Goal: Navigation & Orientation: Understand site structure

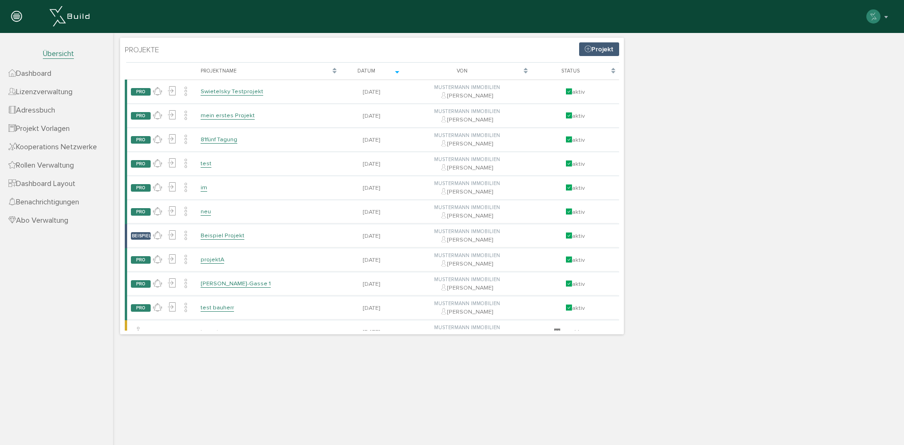
click at [51, 74] on span "Dashboard" at bounding box center [29, 73] width 43 height 9
click at [36, 72] on span "Dashboard" at bounding box center [29, 73] width 43 height 9
click at [56, 54] on span "Übersicht" at bounding box center [58, 54] width 31 height 10
click at [35, 129] on span "Projekt Vorlagen" at bounding box center [38, 128] width 61 height 9
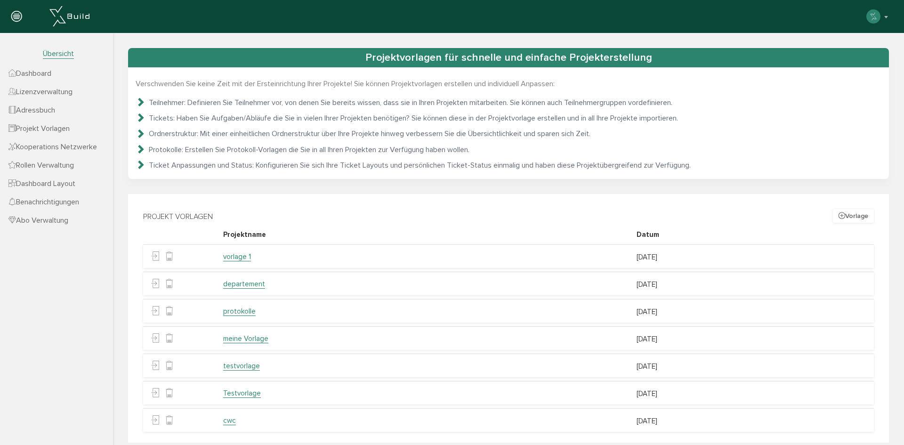
click at [45, 177] on link "Dashboard Layout" at bounding box center [56, 183] width 113 height 18
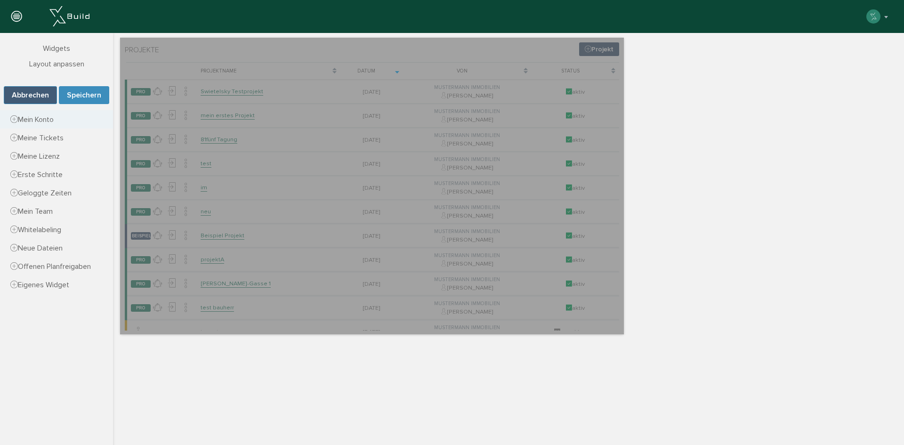
click at [36, 118] on span "Mein Konto" at bounding box center [31, 119] width 43 height 9
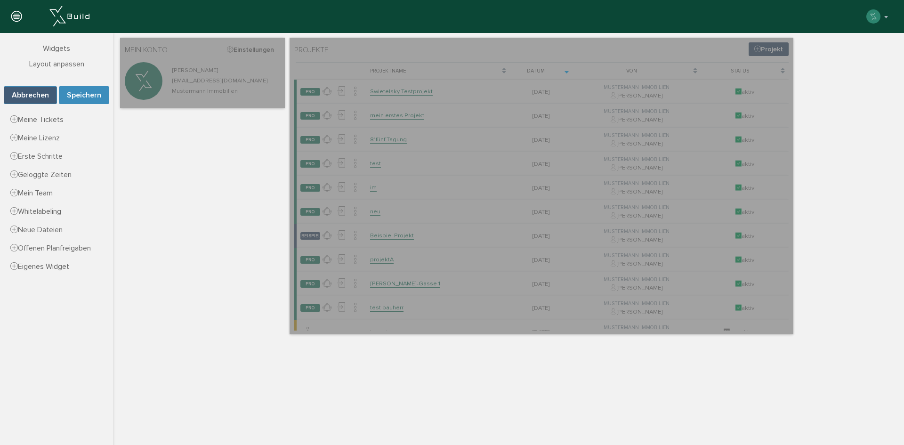
drag, startPoint x: 224, startPoint y: 221, endPoint x: 197, endPoint y: 242, distance: 34.3
click at [197, 242] on div "Projekte Projekt Lade, bitte warten... Projektname Datum Von Status PRO keine N…" at bounding box center [508, 185] width 781 height 301
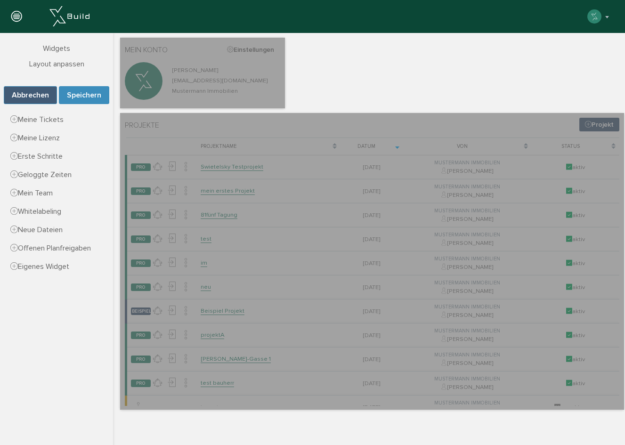
drag, startPoint x: 461, startPoint y: 24, endPoint x: 475, endPoint y: 21, distance: 13.5
click at [461, 24] on div "Maximilian Musterfrau Konto deaktivieren Passwort ändern über XBuild XBuild neu…" at bounding box center [308, 16] width 603 height 19
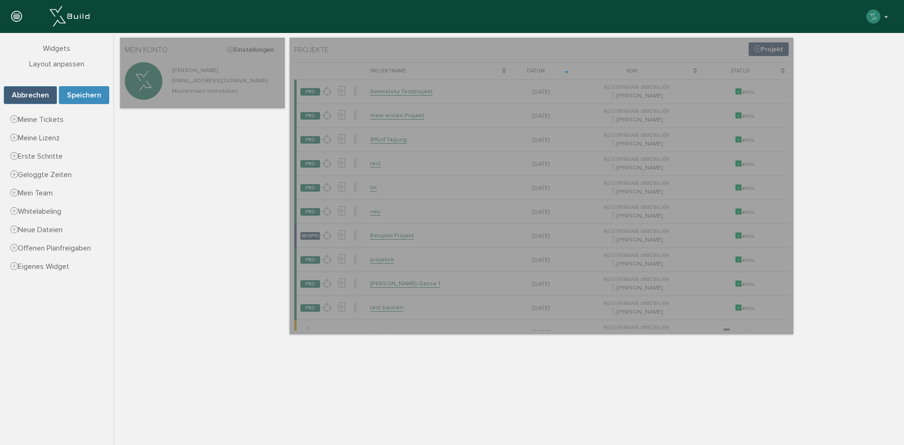
click at [201, 212] on div "Projekte Projekt Lade, bitte warten... Projektname Datum Von Status PRO keine N…" at bounding box center [508, 185] width 781 height 301
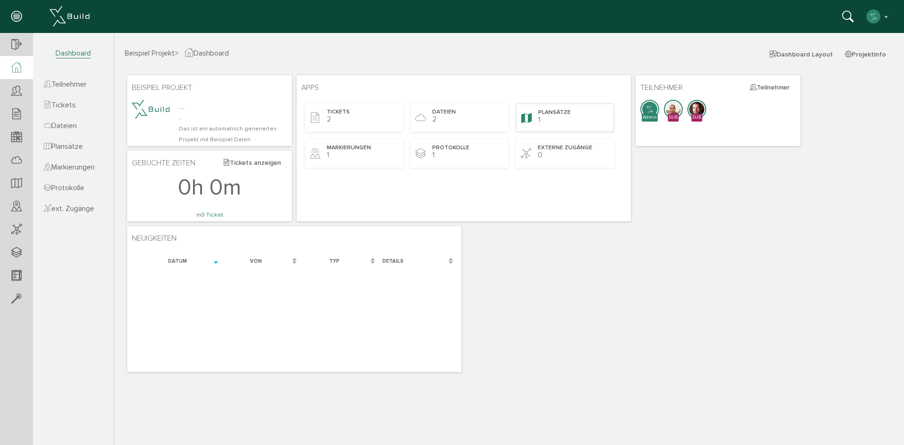
click at [552, 120] on div "Plansätze 1" at bounding box center [565, 118] width 98 height 28
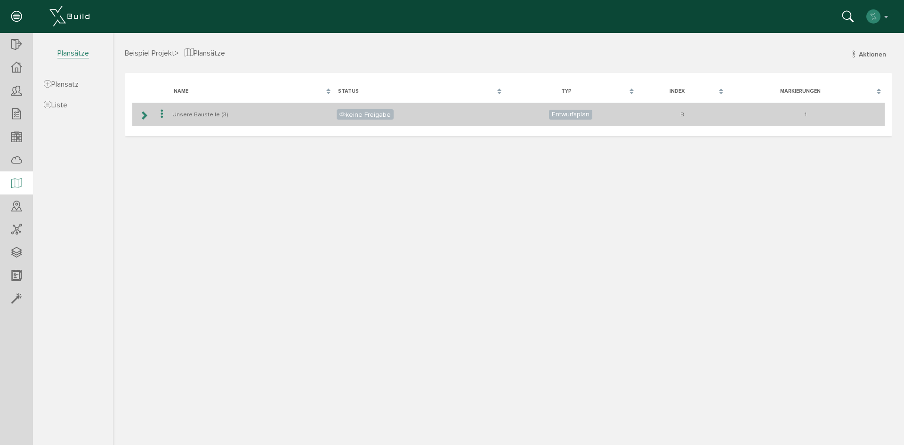
click at [185, 115] on td "Unsere Baustelle (3)" at bounding box center [252, 115] width 164 height 24
click at [145, 113] on icon at bounding box center [143, 116] width 9 height 8
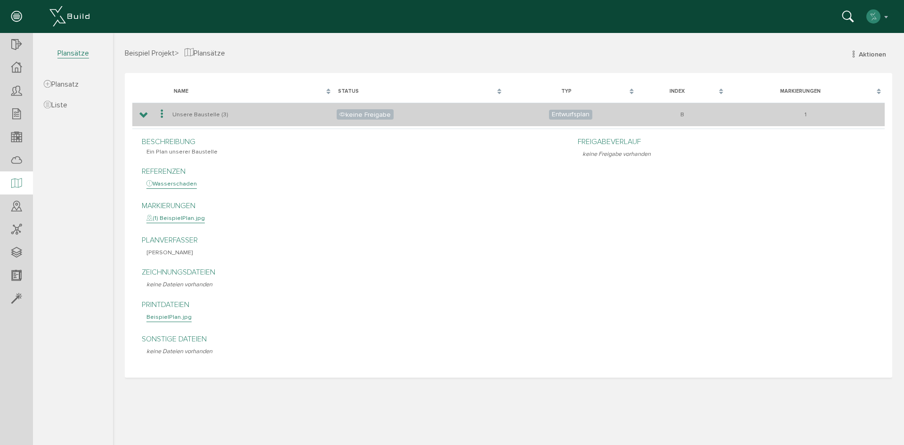
click at [368, 115] on span "keine Freigabe" at bounding box center [365, 114] width 57 height 10
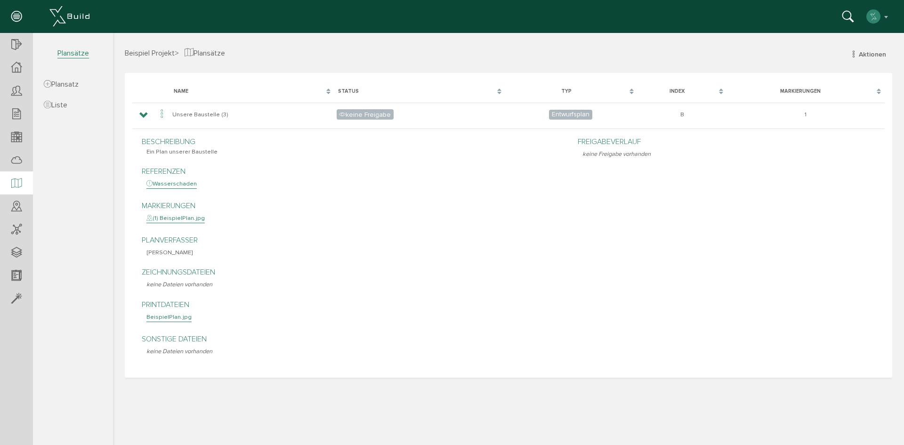
click at [168, 184] on div "Wasserschaden" at bounding box center [171, 183] width 50 height 9
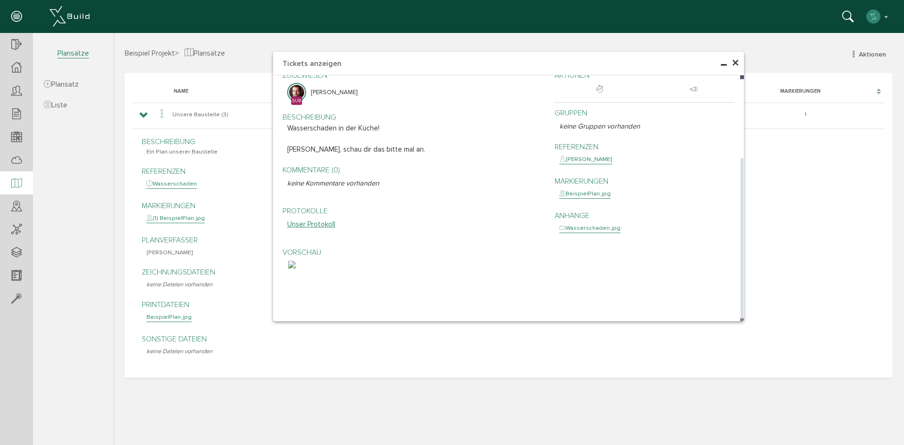
click at [296, 268] on img at bounding box center [292, 265] width 8 height 8
click at [737, 62] on span "×" at bounding box center [736, 63] width 8 height 18
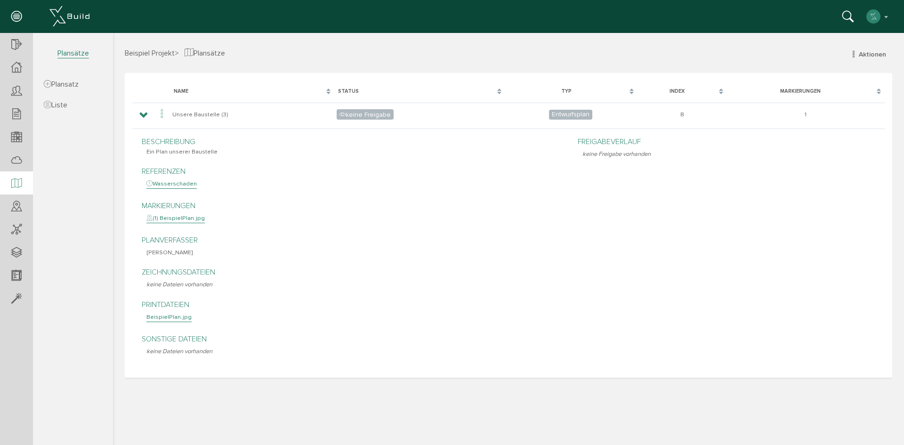
click at [180, 218] on div "(1) BeispielPlan.jpg" at bounding box center [175, 218] width 58 height 9
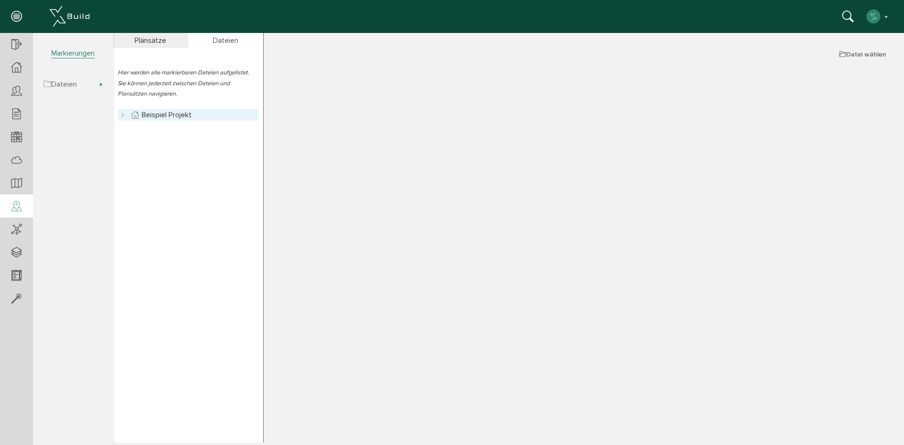
click at [169, 115] on link "Beispiel Projekt" at bounding box center [161, 114] width 64 height 11
click at [155, 39] on div "Plänsätze" at bounding box center [150, 40] width 75 height 15
click at [141, 116] on link "Plansätze" at bounding box center [152, 114] width 46 height 11
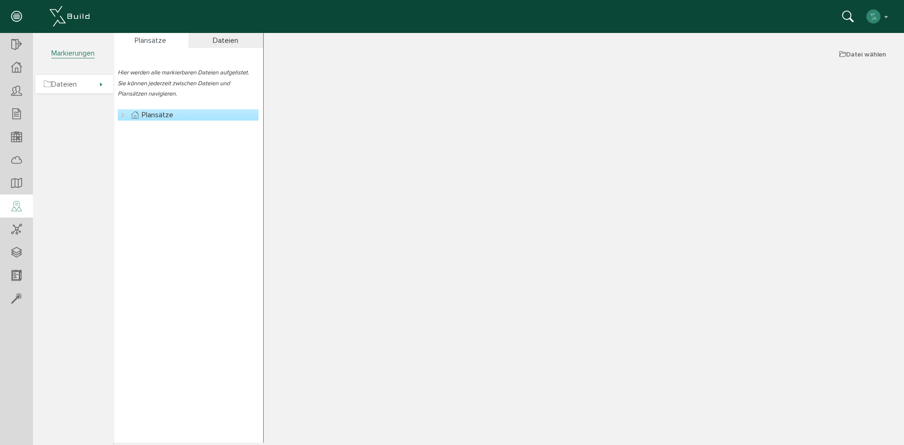
click at [66, 81] on span "Dateien" at bounding box center [60, 84] width 33 height 9
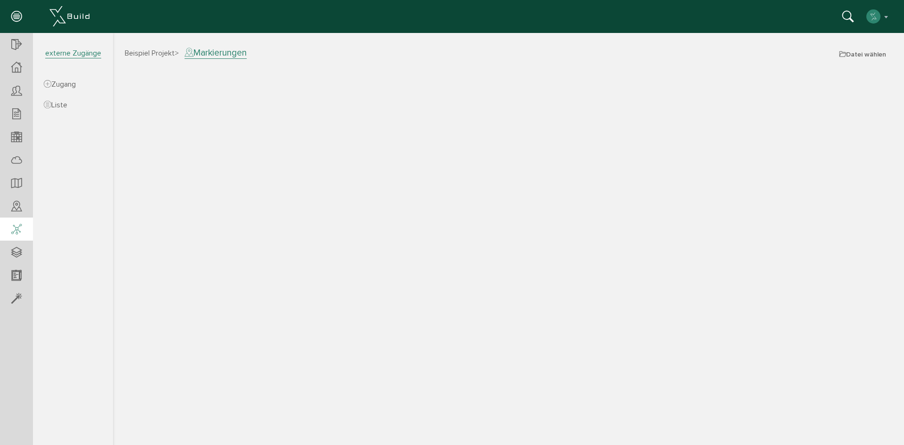
click at [16, 226] on icon at bounding box center [16, 229] width 10 height 13
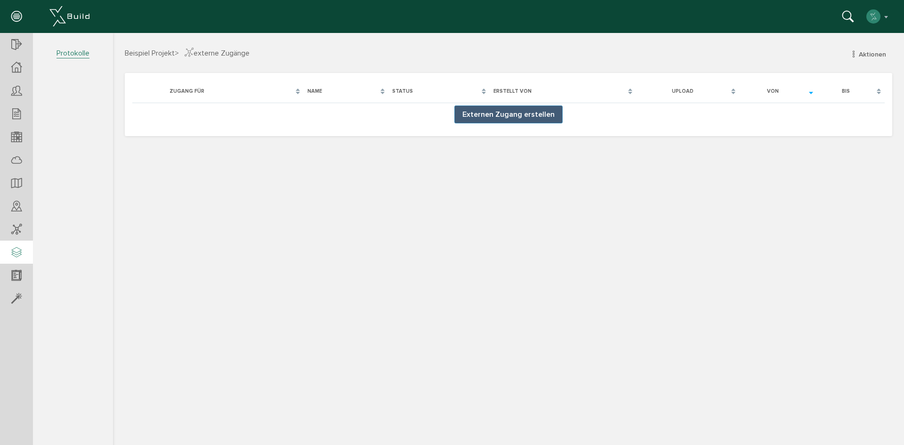
click at [19, 253] on icon at bounding box center [16, 252] width 10 height 13
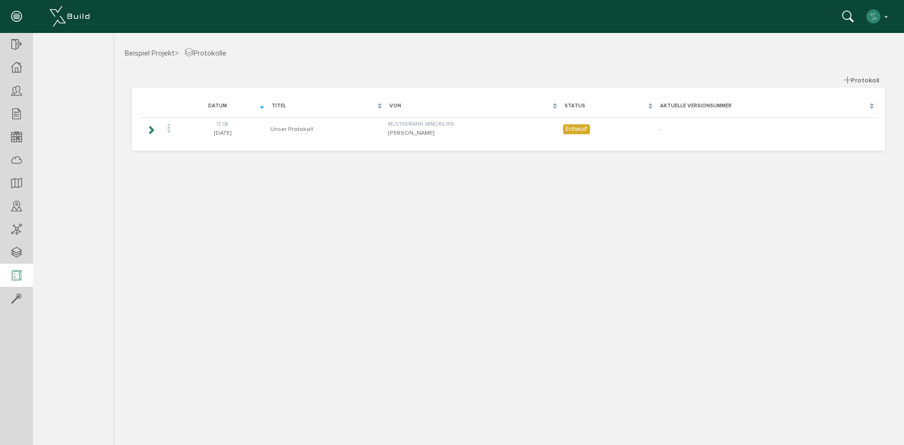
click at [22, 282] on div at bounding box center [16, 276] width 33 height 24
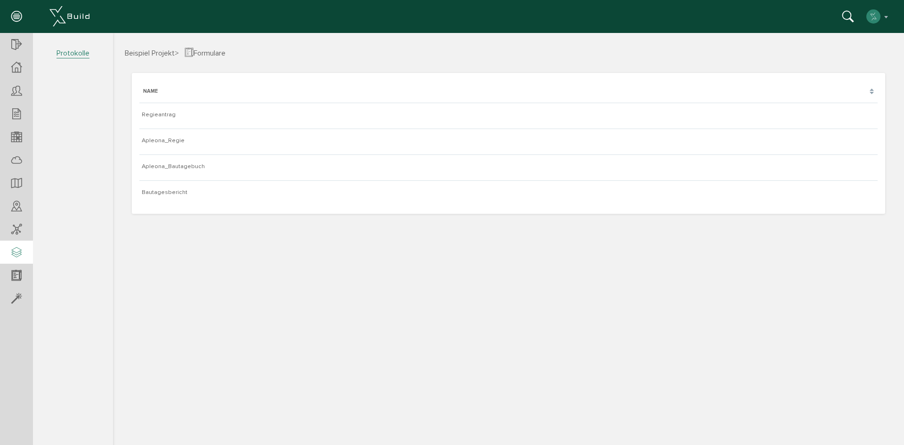
click at [12, 246] on icon at bounding box center [16, 252] width 10 height 13
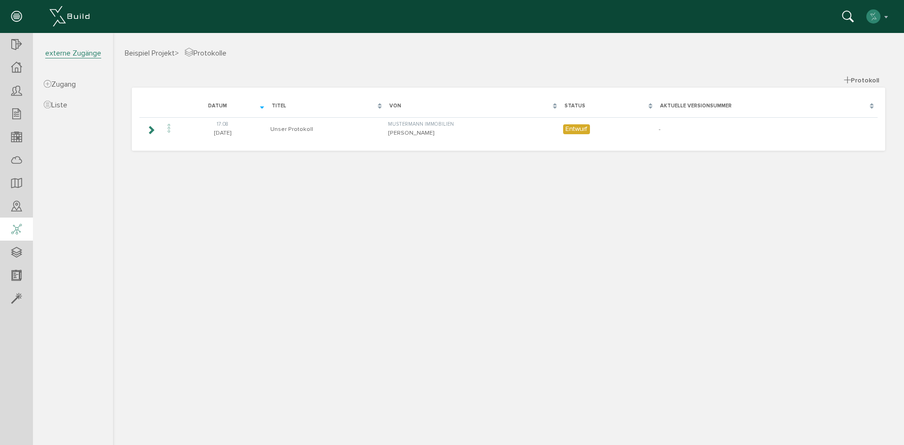
click at [17, 229] on icon at bounding box center [16, 229] width 10 height 13
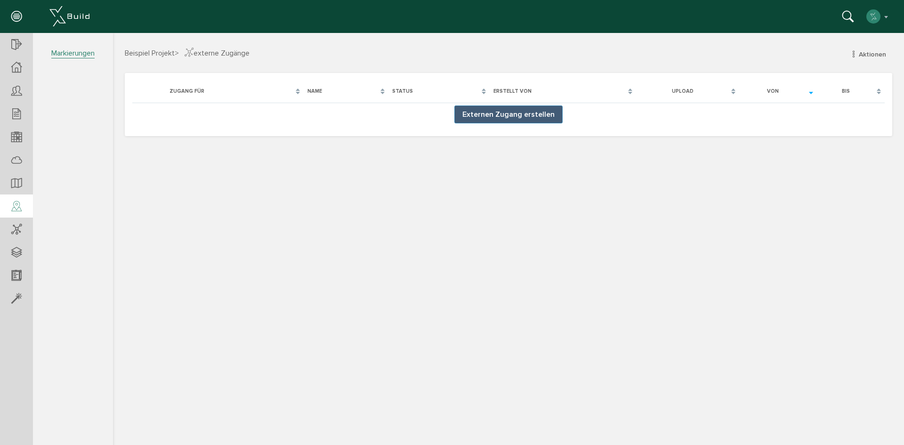
click at [13, 204] on icon at bounding box center [16, 206] width 10 height 13
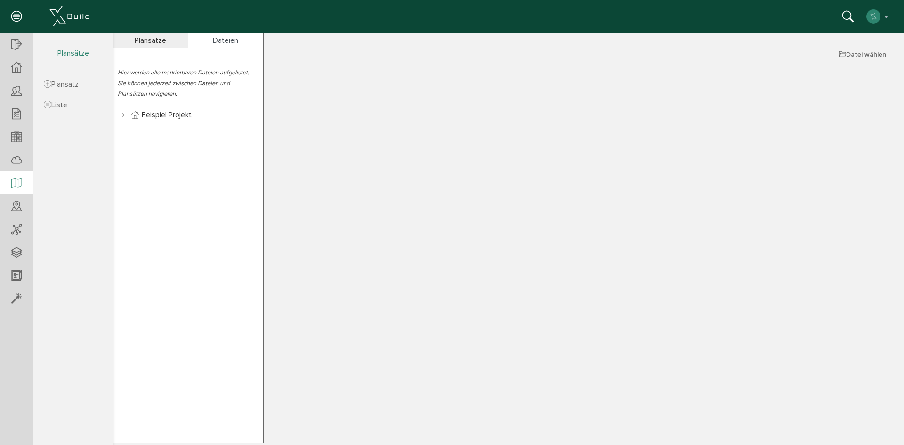
click at [22, 179] on div at bounding box center [16, 183] width 33 height 24
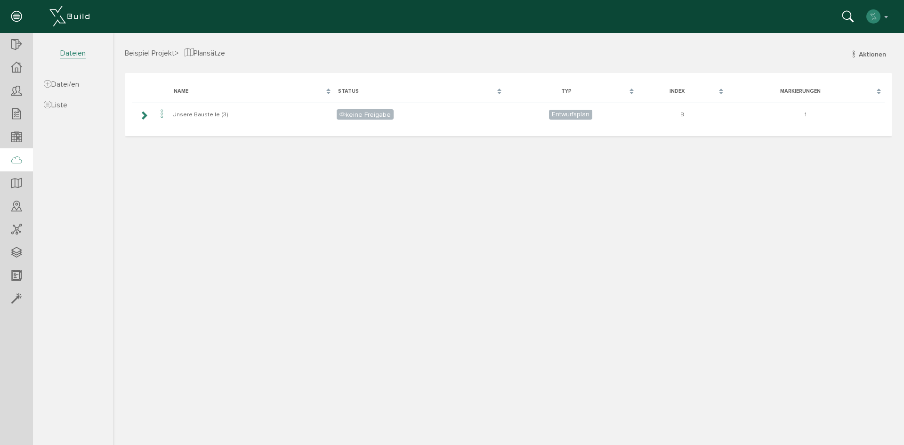
click at [20, 154] on icon at bounding box center [16, 160] width 10 height 13
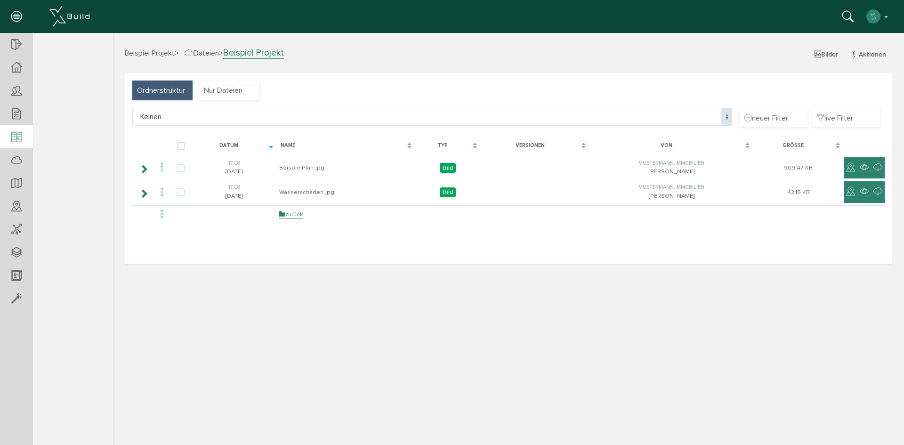
click at [18, 135] on icon at bounding box center [16, 137] width 10 height 13
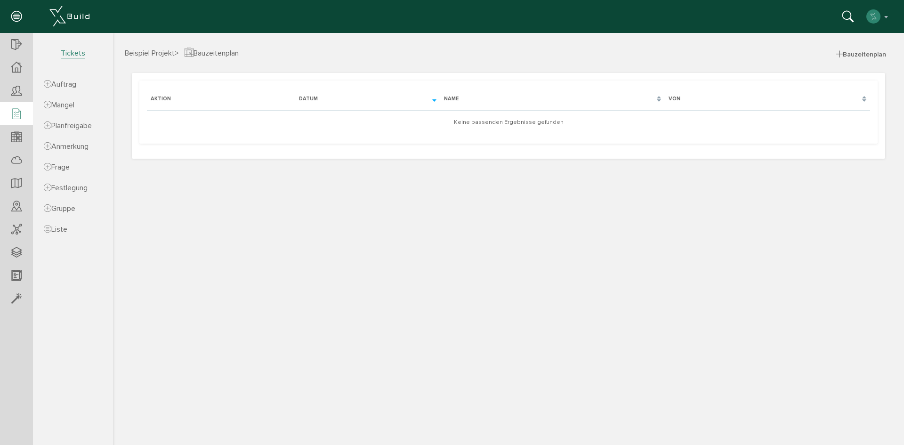
click at [16, 112] on icon at bounding box center [16, 114] width 10 height 13
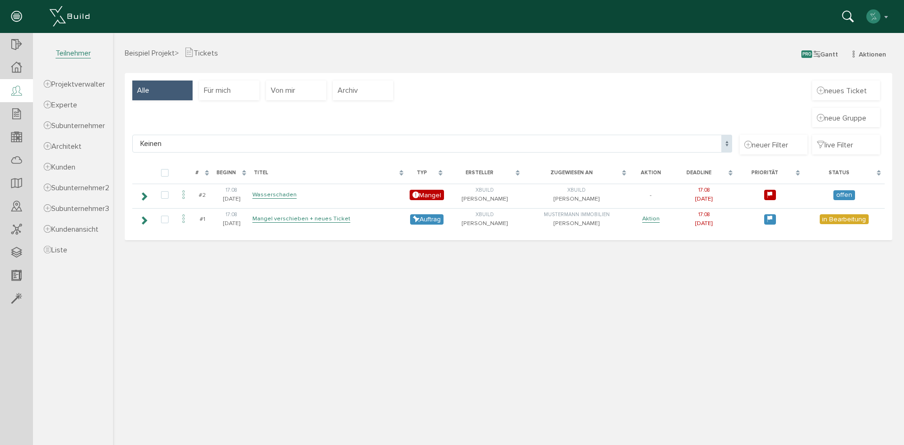
click at [19, 90] on icon at bounding box center [16, 91] width 10 height 13
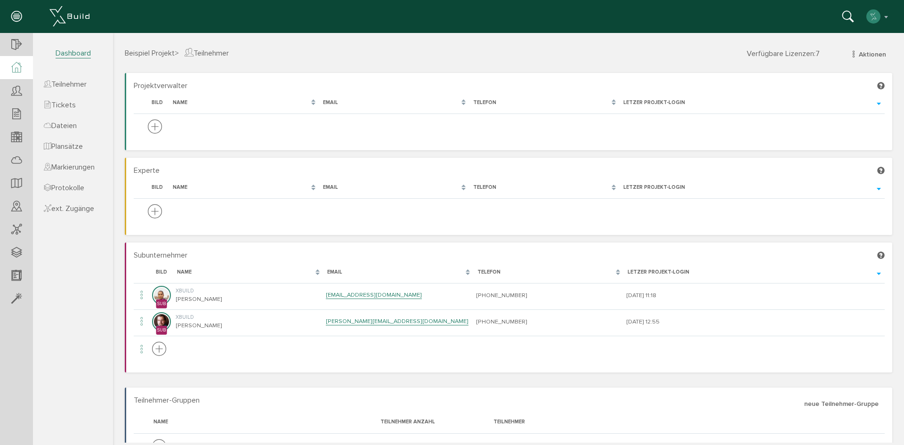
click at [18, 64] on icon at bounding box center [16, 67] width 10 height 11
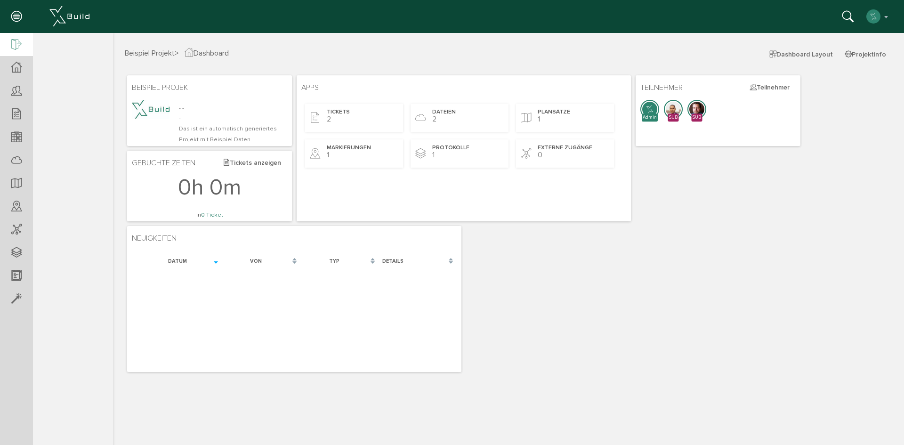
click at [19, 43] on icon at bounding box center [16, 45] width 10 height 13
